Goal: Information Seeking & Learning: Learn about a topic

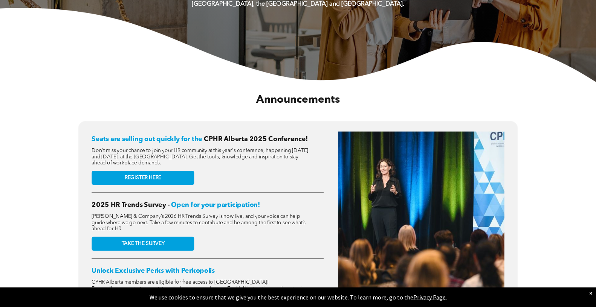
scroll to position [212, 0]
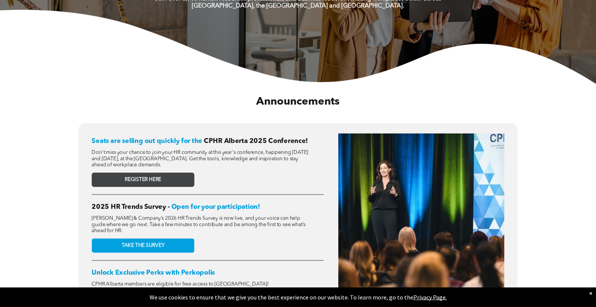
click at [160, 178] on link "REGISTER HERE" at bounding box center [143, 180] width 102 height 14
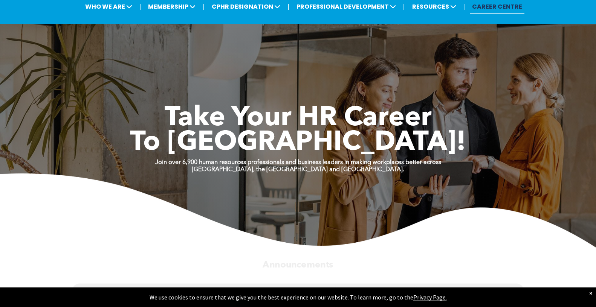
scroll to position [0, 0]
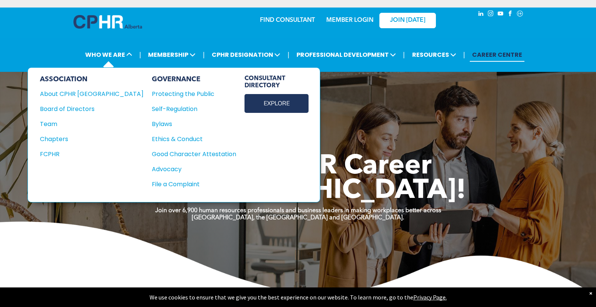
click at [244, 101] on link "EXPLORE" at bounding box center [276, 103] width 64 height 19
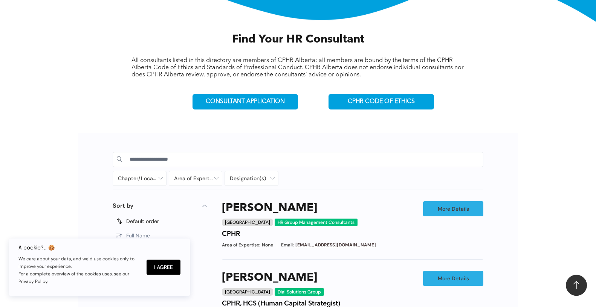
scroll to position [243, 0]
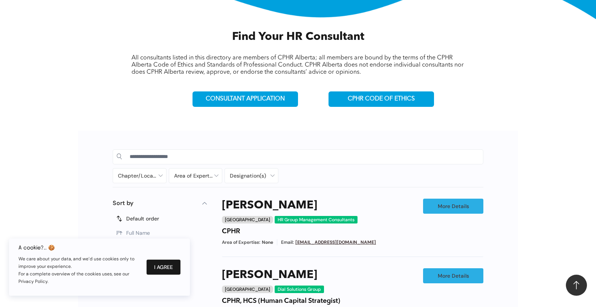
click at [174, 263] on button "I Agree" at bounding box center [164, 267] width 34 height 15
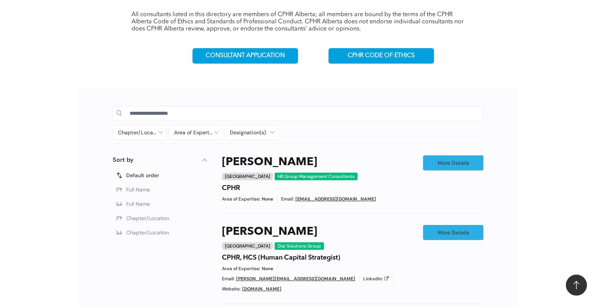
scroll to position [289, 0]
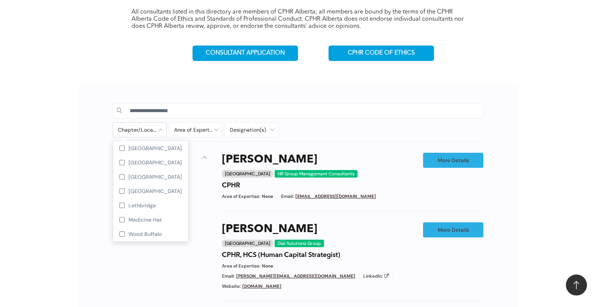
click at [159, 130] on div at bounding box center [139, 130] width 53 height 14
click at [121, 177] on div at bounding box center [121, 176] width 5 height 5
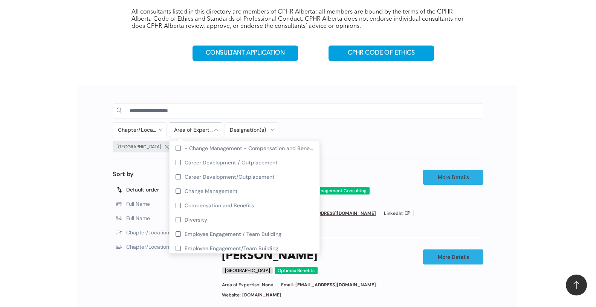
click at [213, 129] on div at bounding box center [195, 130] width 53 height 14
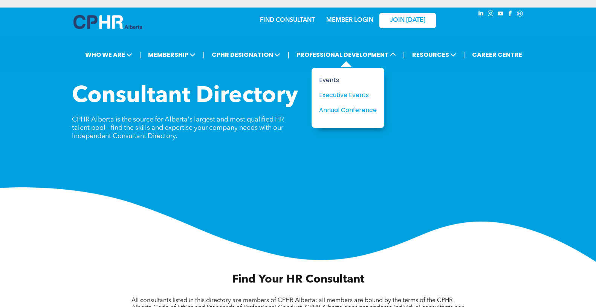
click at [325, 79] on div "Events" at bounding box center [345, 79] width 52 height 9
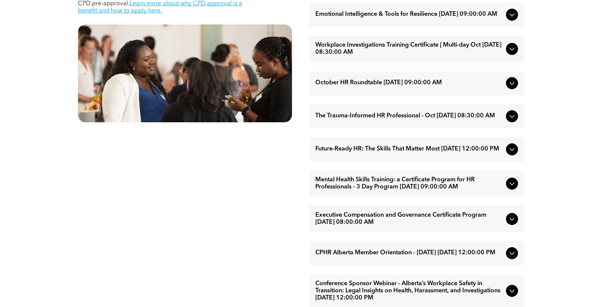
scroll to position [414, 0]
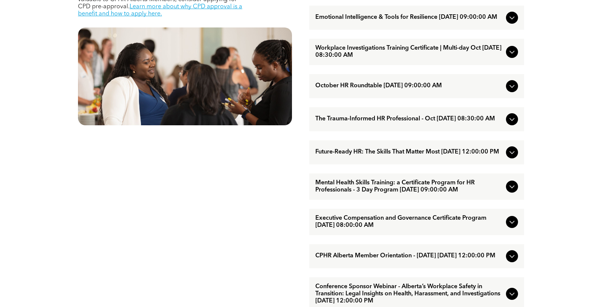
click at [512, 157] on icon at bounding box center [511, 152] width 9 height 9
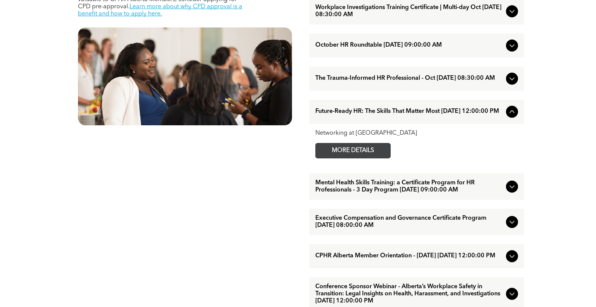
click at [343, 158] on span "MORE DETAILS" at bounding box center [353, 151] width 60 height 15
click at [511, 116] on icon at bounding box center [511, 111] width 9 height 9
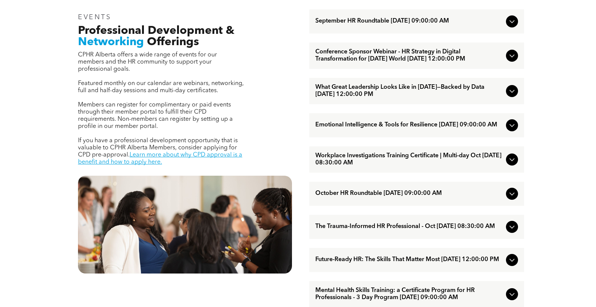
scroll to position [238, 0]
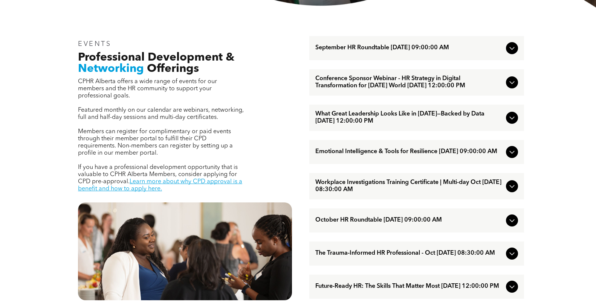
click at [511, 157] on icon at bounding box center [511, 152] width 9 height 9
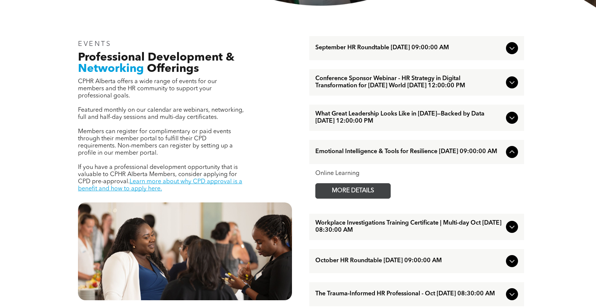
click at [351, 199] on span "MORE DETAILS" at bounding box center [353, 191] width 60 height 15
click at [375, 123] on span "What Great Leadership Looks Like in 2025—Backed by Data September/17/2025 12:00…" at bounding box center [409, 118] width 188 height 14
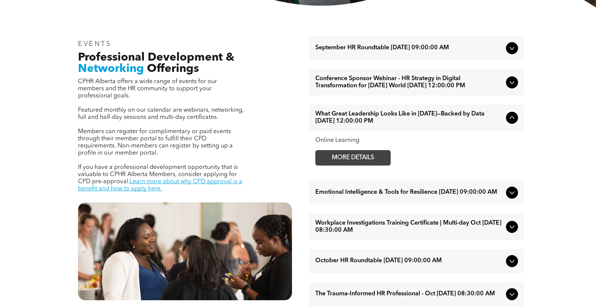
click at [368, 163] on span "MORE DETAILS" at bounding box center [353, 158] width 60 height 15
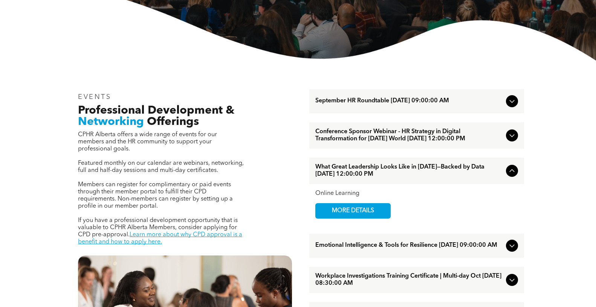
scroll to position [181, 0]
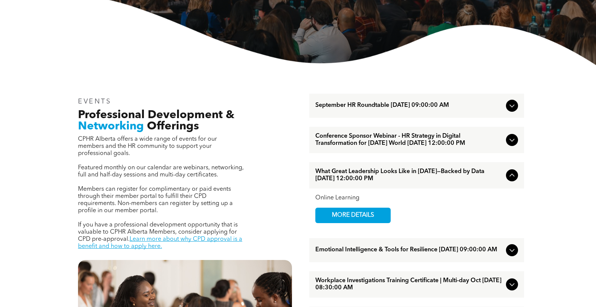
click at [514, 105] on icon at bounding box center [511, 105] width 9 height 9
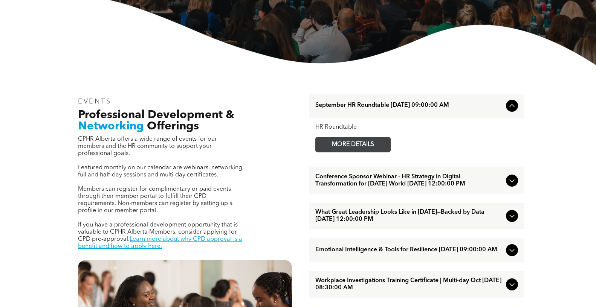
click at [358, 145] on span "MORE DETAILS" at bounding box center [353, 144] width 60 height 15
click at [574, 24] on img at bounding box center [298, 28] width 596 height 75
click at [401, 254] on span "Emotional Intelligence & Tools for Resilience [DATE] 09:00:00 AM" at bounding box center [409, 250] width 188 height 7
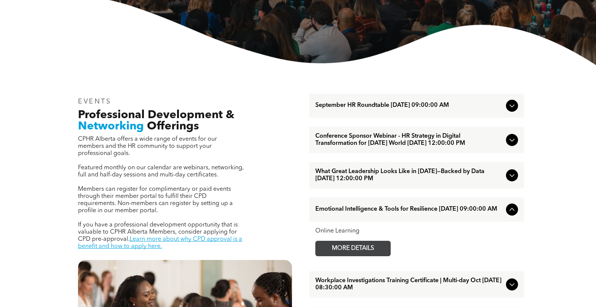
click at [370, 256] on span "MORE DETAILS" at bounding box center [353, 248] width 60 height 15
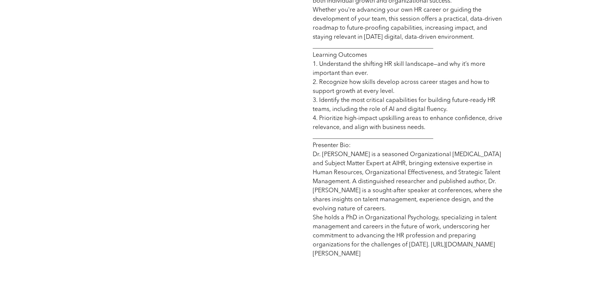
scroll to position [256, 0]
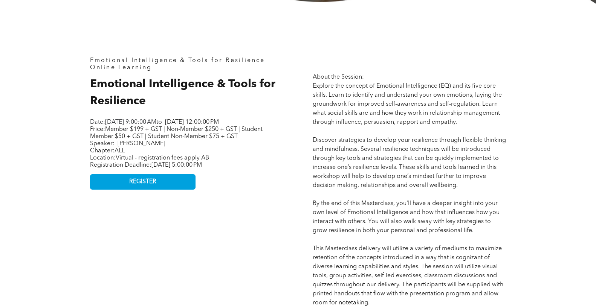
scroll to position [277, 0]
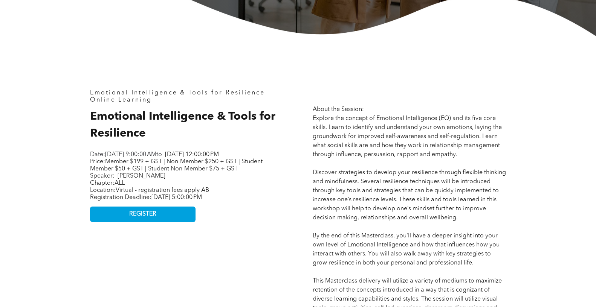
click at [93, 123] on span "Emotional Intelligence & Tools for Resilience" at bounding box center [182, 125] width 185 height 28
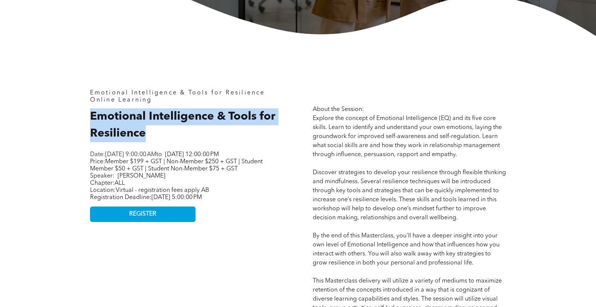
drag, startPoint x: 90, startPoint y: 119, endPoint x: 172, endPoint y: 147, distance: 86.6
click at [172, 147] on div "Emotional Intelligence & Tools for Resilience Online Learning Emotional Intelli…" at bounding box center [187, 274] width 206 height 380
copy span "Emotional Intelligence & Tools for Resilience"
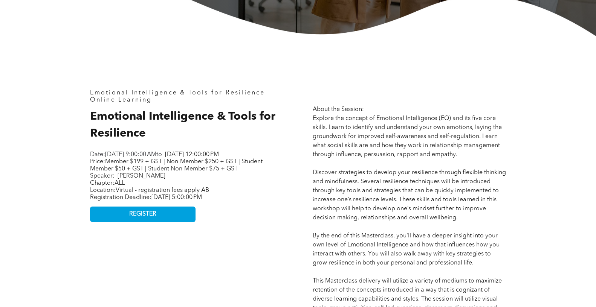
click at [84, 52] on div "Emotional Intelligence & Tools for Resilience Online Learning Emotional Intelli…" at bounding box center [298, 273] width 452 height 475
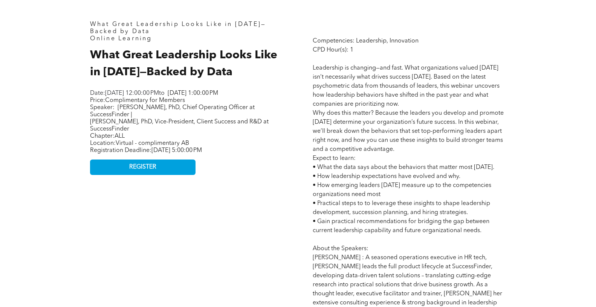
scroll to position [373, 0]
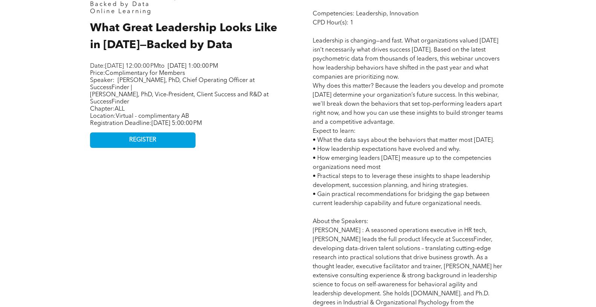
click at [59, 42] on div "What Great Leadership Looks Like in 2025—Backed by Data Online Learning What Gr…" at bounding box center [298, 205] width 596 height 530
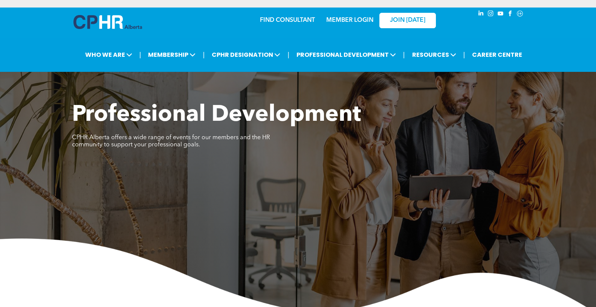
scroll to position [256, 0]
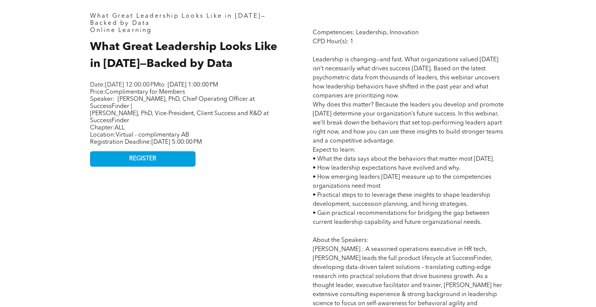
scroll to position [256, 0]
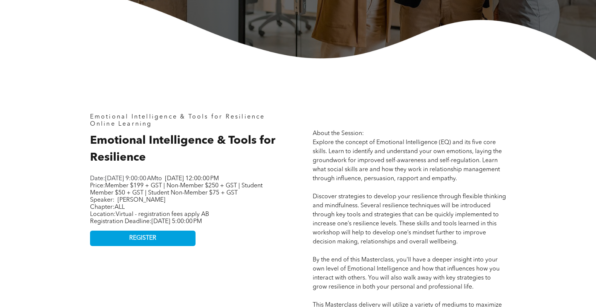
scroll to position [256, 0]
